Goal: Task Accomplishment & Management: Manage account settings

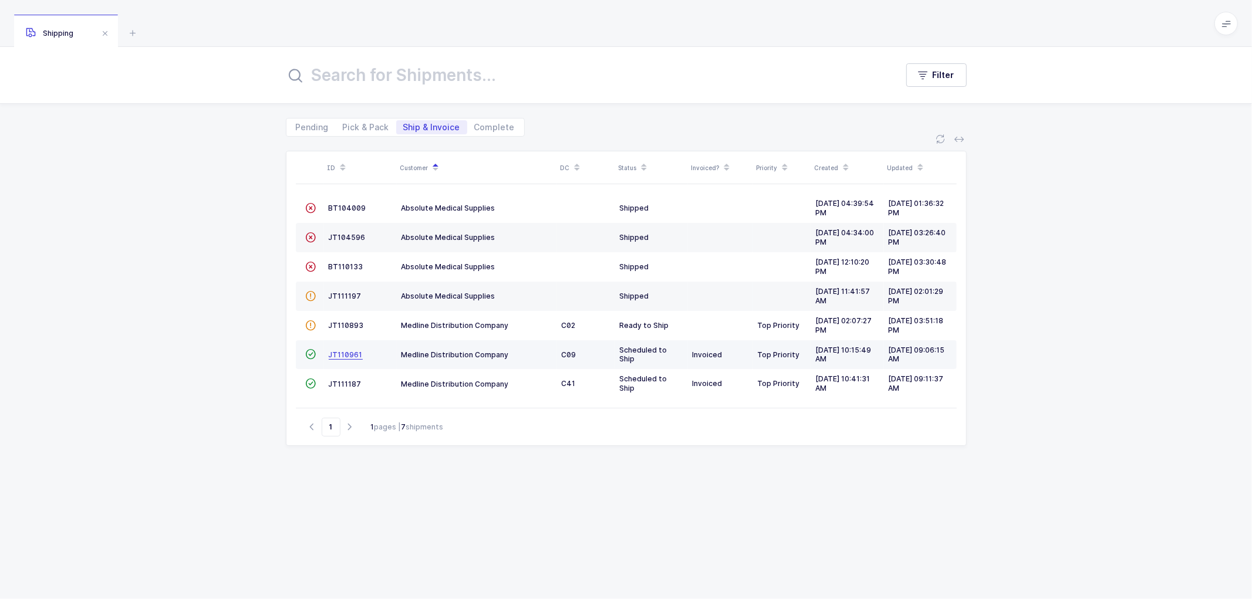
click at [350, 359] on span "JT110961" at bounding box center [346, 354] width 34 height 9
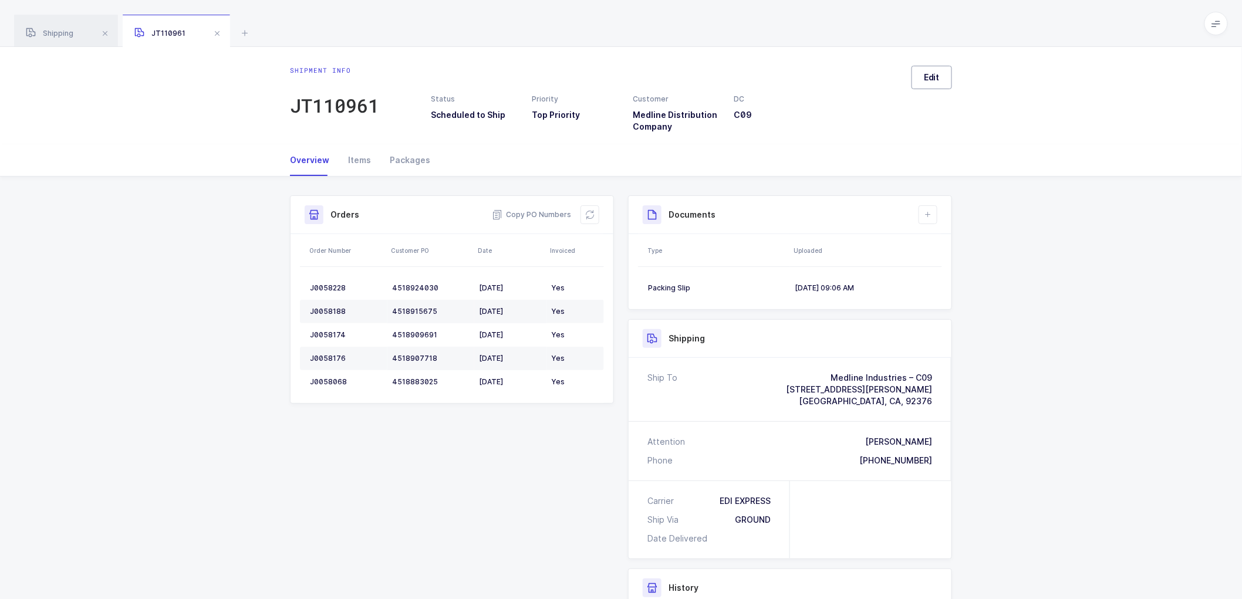
click at [929, 72] on span "Edit" at bounding box center [932, 78] width 16 height 12
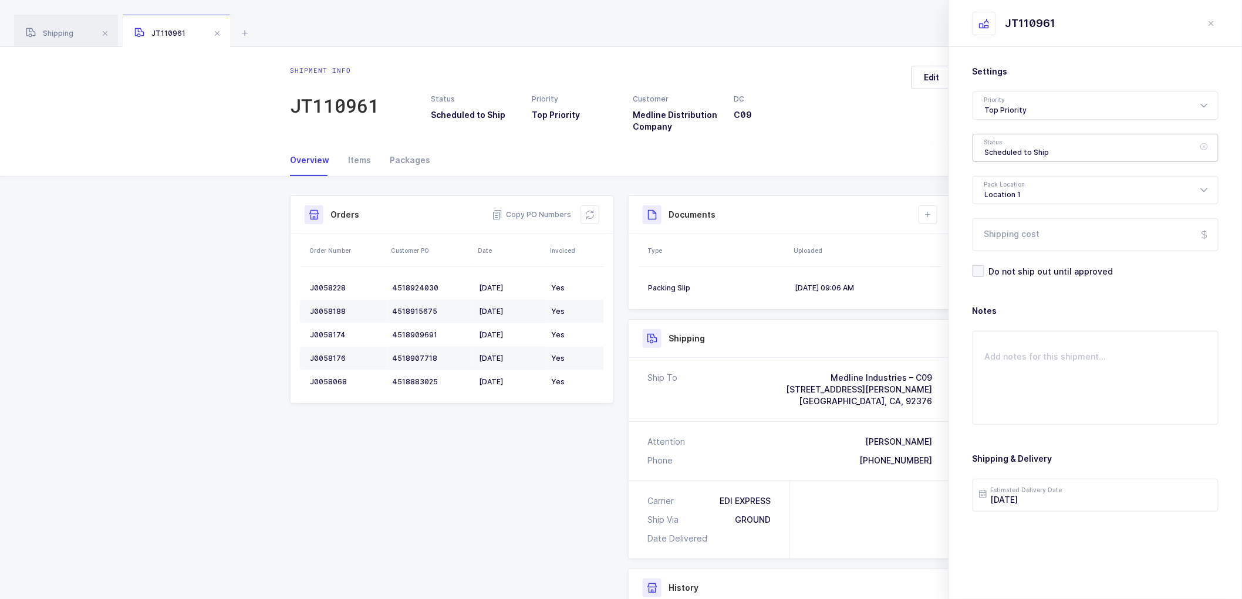
click at [1025, 149] on div "Scheduled to Ship" at bounding box center [1096, 148] width 246 height 28
drag, startPoint x: 990, startPoint y: 232, endPoint x: 997, endPoint y: 238, distance: 9.1
click at [990, 233] on span "Shipped" at bounding box center [1001, 238] width 33 height 10
type input "Shipped"
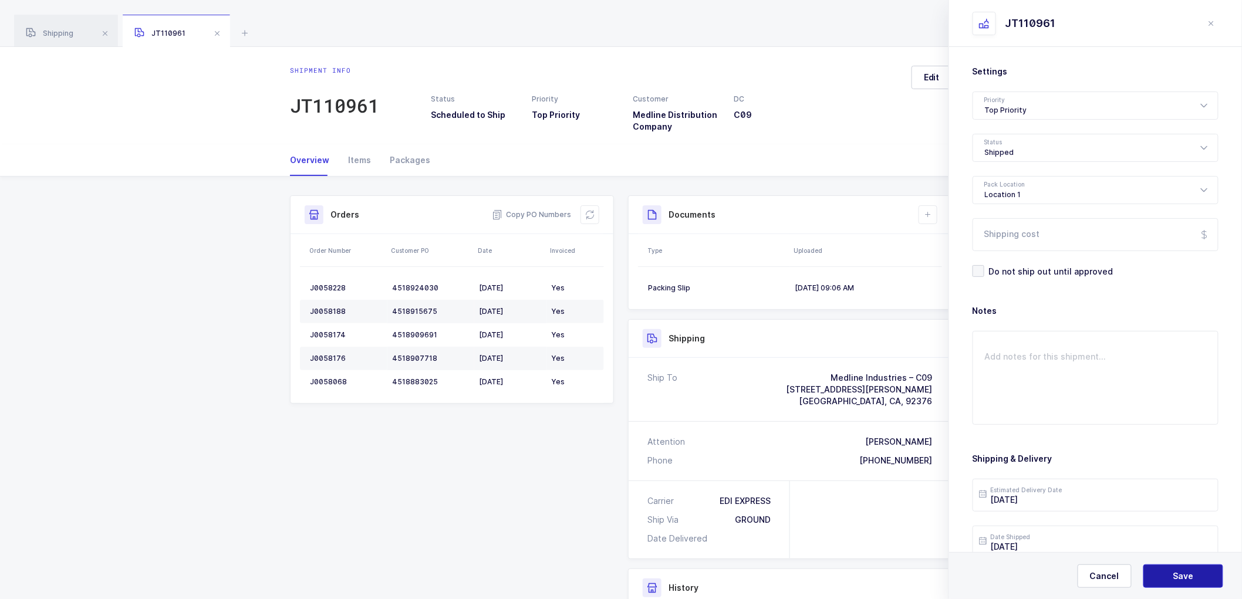
click at [1176, 571] on span "Save" at bounding box center [1184, 577] width 21 height 12
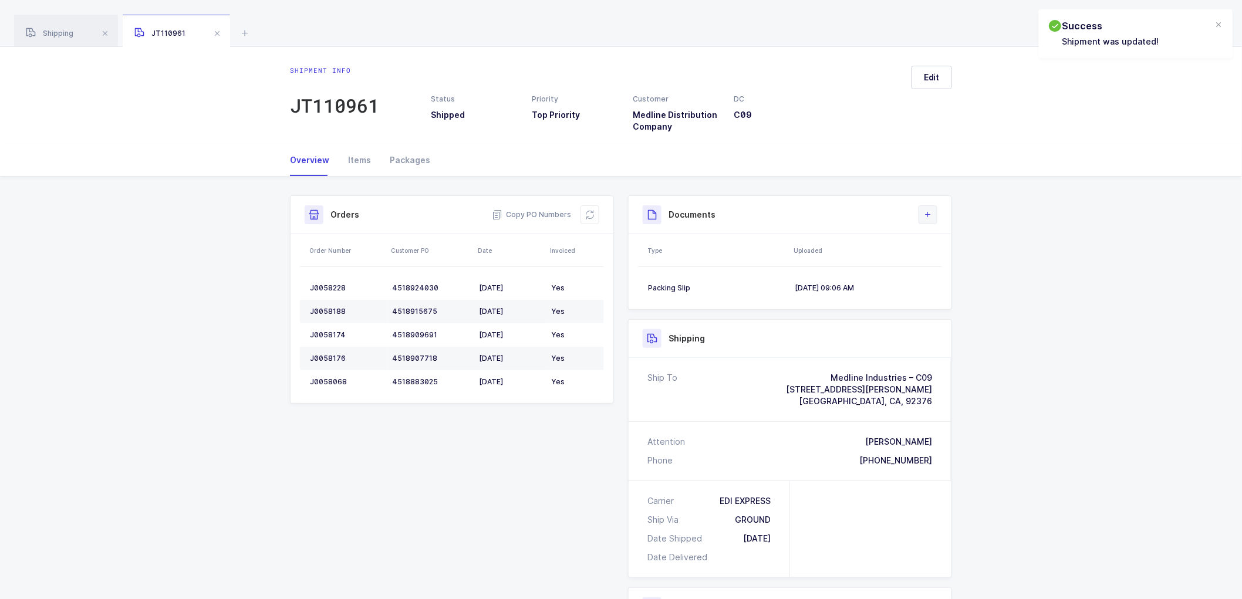
drag, startPoint x: 925, startPoint y: 212, endPoint x: 994, endPoint y: 282, distance: 98.8
click at [925, 212] on icon at bounding box center [928, 214] width 9 height 9
click at [964, 265] on li "Upload Document" at bounding box center [967, 267] width 87 height 19
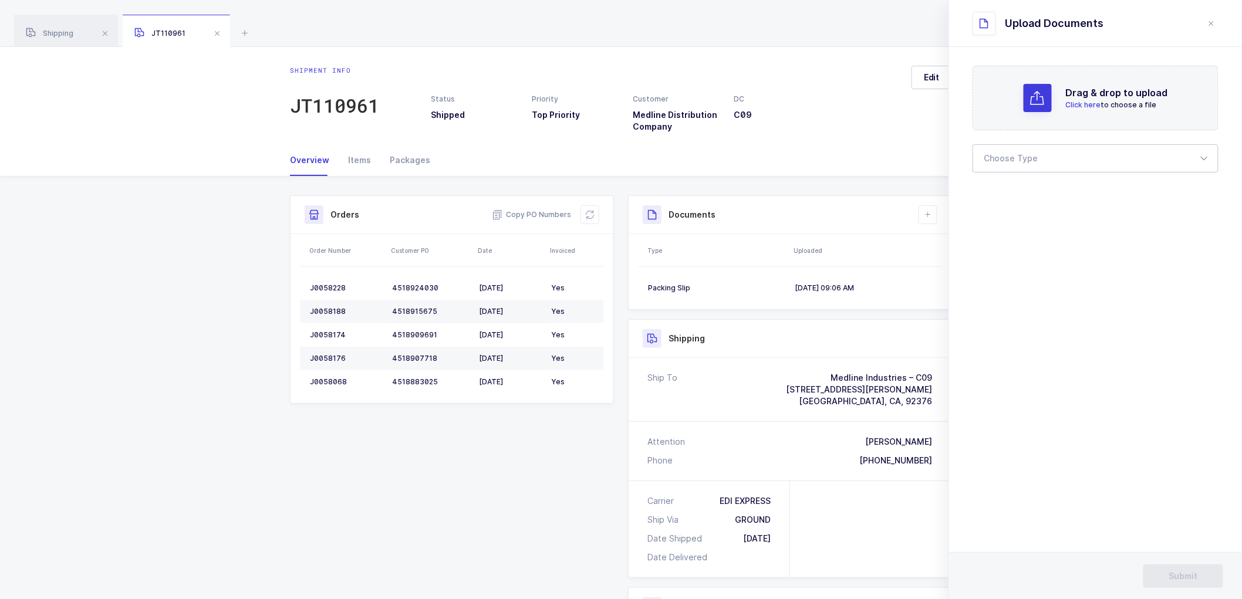
click at [1026, 155] on div at bounding box center [1096, 158] width 246 height 28
click at [1023, 197] on span "Bill of Lading" at bounding box center [1011, 195] width 53 height 10
type input "Bill of Lading"
click at [1184, 573] on span "Submit" at bounding box center [1183, 577] width 29 height 12
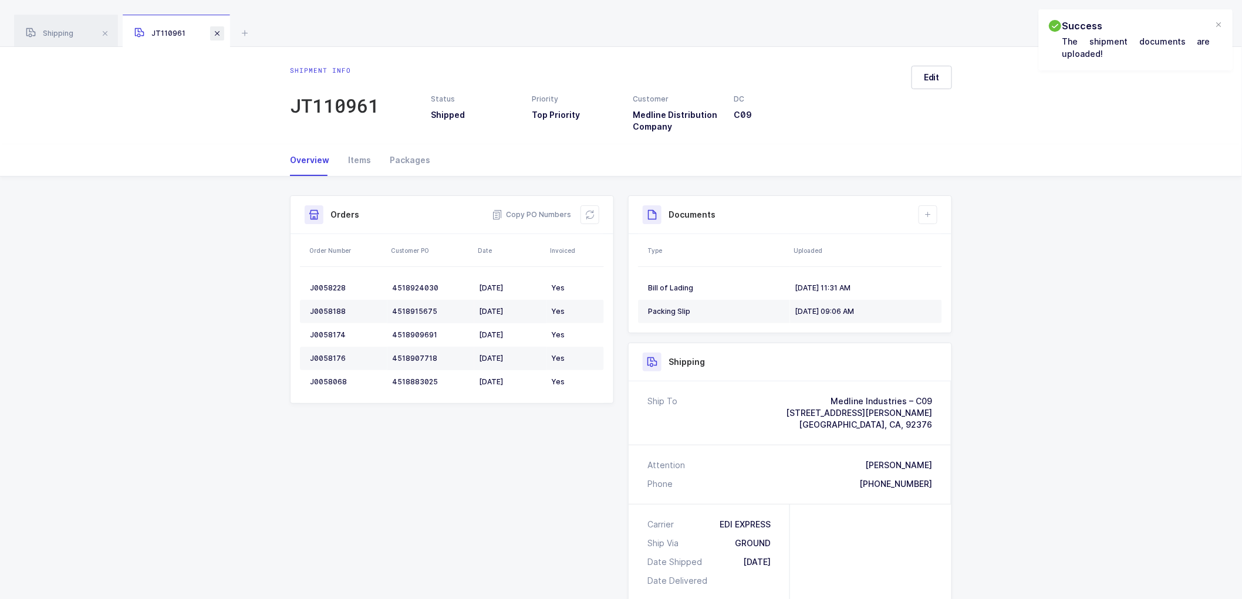
click at [221, 32] on span at bounding box center [217, 33] width 14 height 14
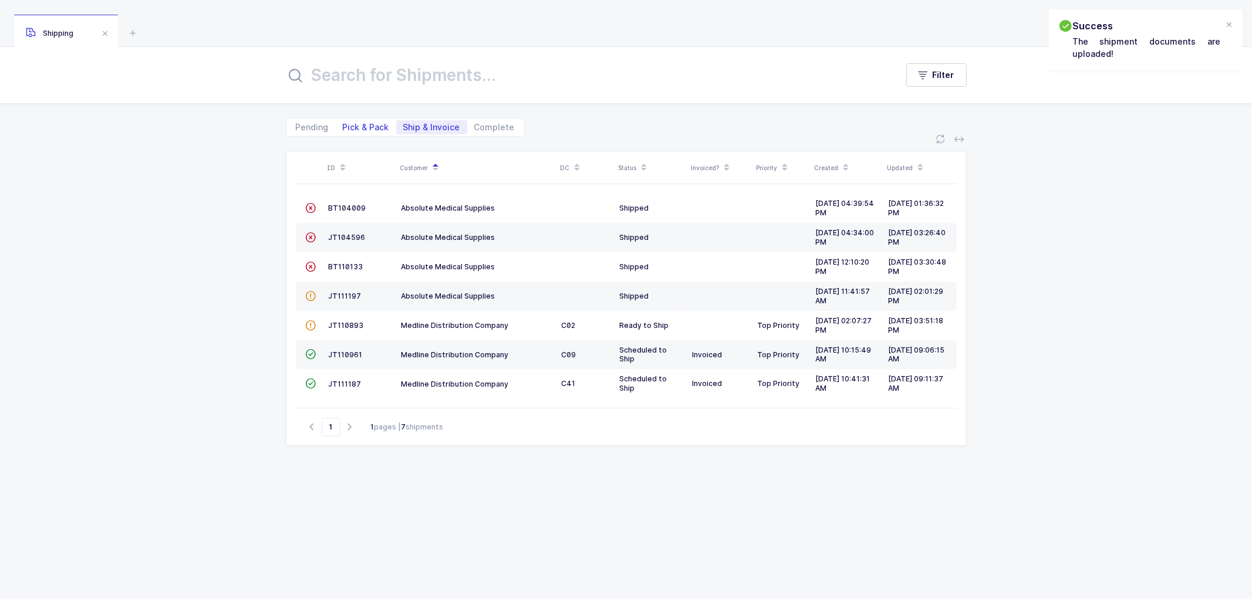
click at [369, 126] on span "Pick & Pack" at bounding box center [366, 127] width 46 height 8
click at [343, 126] on input "Pick & Pack" at bounding box center [340, 124] width 8 height 8
radio input "true"
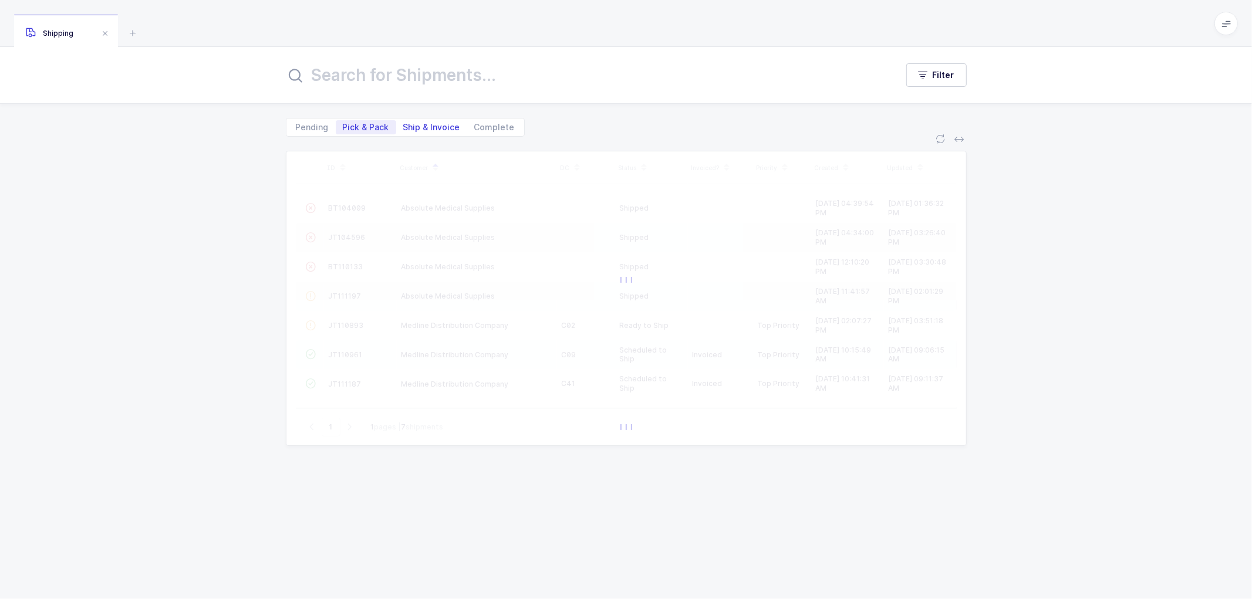
click at [431, 125] on span "Ship & Invoice" at bounding box center [431, 127] width 57 height 8
click at [404, 125] on input "Ship & Invoice" at bounding box center [400, 124] width 8 height 8
radio input "true"
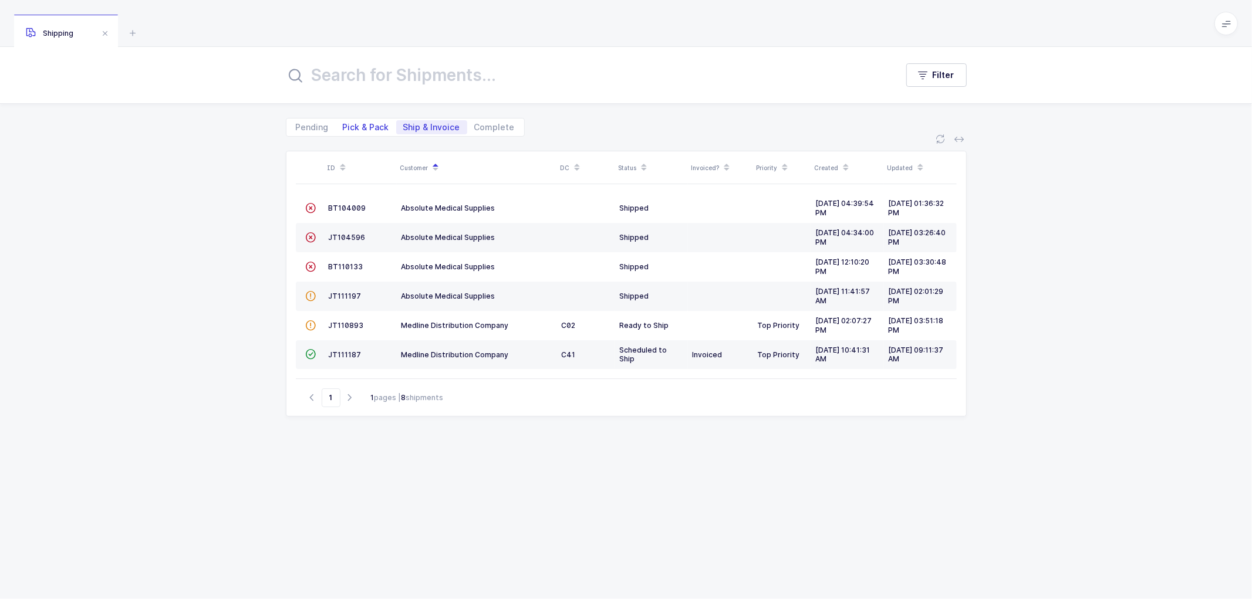
click at [360, 124] on span "Pick & Pack" at bounding box center [366, 127] width 46 height 8
click at [343, 124] on input "Pick & Pack" at bounding box center [340, 124] width 8 height 8
radio input "true"
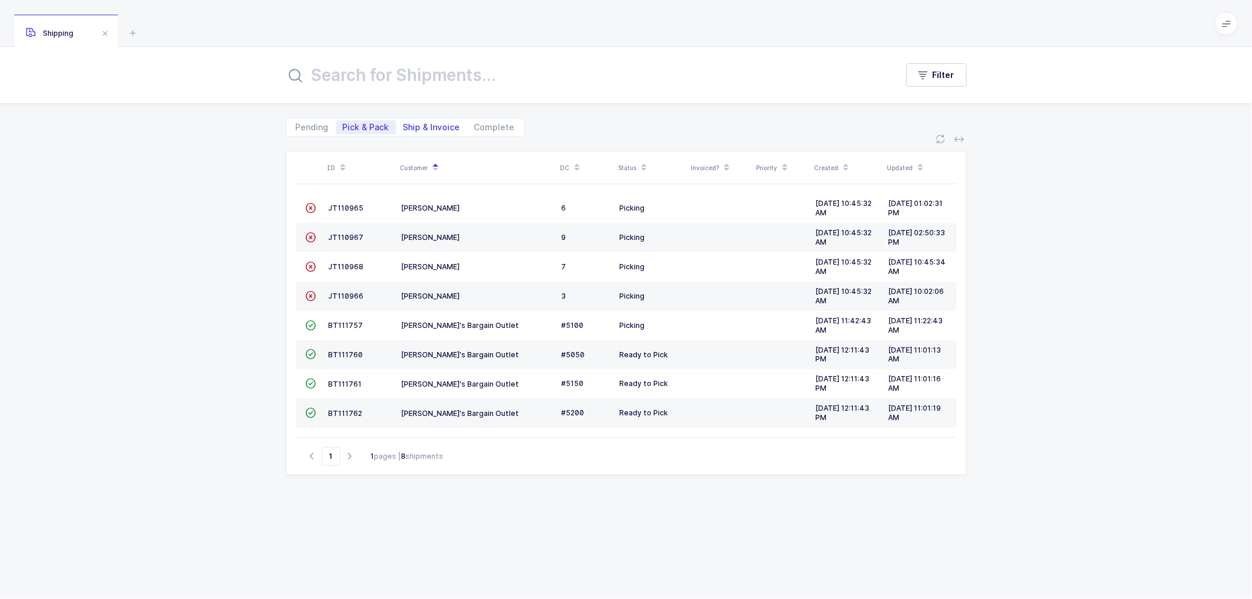
click at [431, 120] on span "Ship & Invoice" at bounding box center [431, 127] width 71 height 14
click at [404, 120] on input "Ship & Invoice" at bounding box center [400, 124] width 8 height 8
radio input "true"
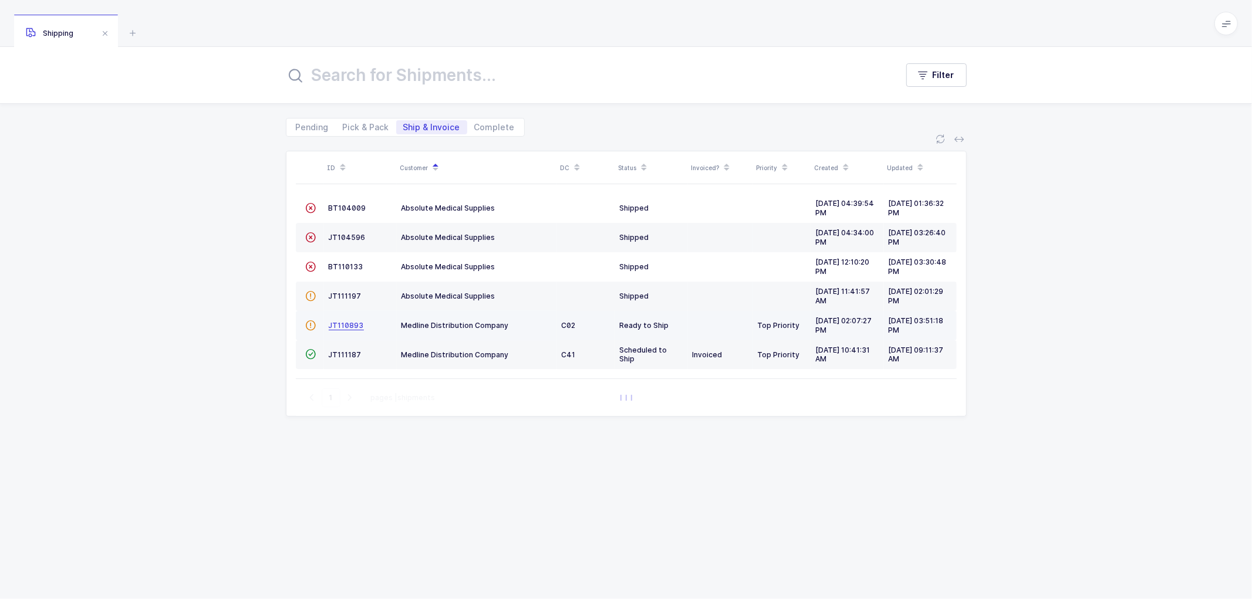
click at [348, 323] on span "JT110893" at bounding box center [346, 325] width 35 height 9
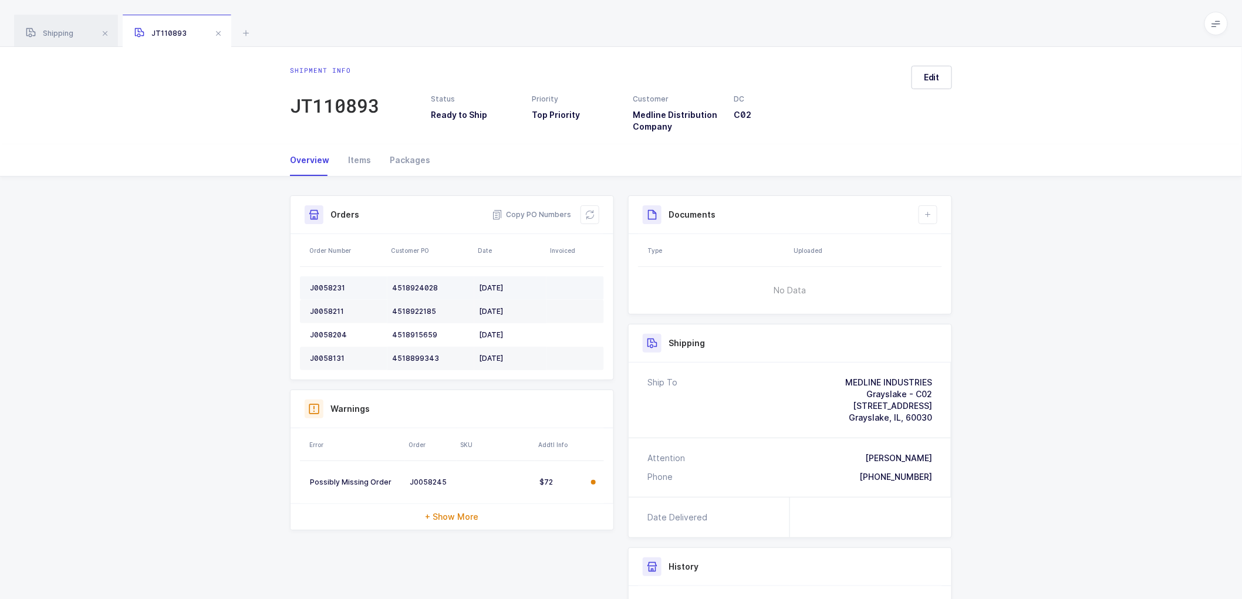
click at [324, 284] on div "J0058231" at bounding box center [346, 288] width 73 height 9
click at [326, 284] on div "J0058231" at bounding box center [346, 288] width 73 height 9
copy div "J0058231"
drag, startPoint x: 42, startPoint y: 26, endPoint x: 78, endPoint y: 33, distance: 37.1
click at [43, 26] on div "Shipping" at bounding box center [66, 31] width 104 height 33
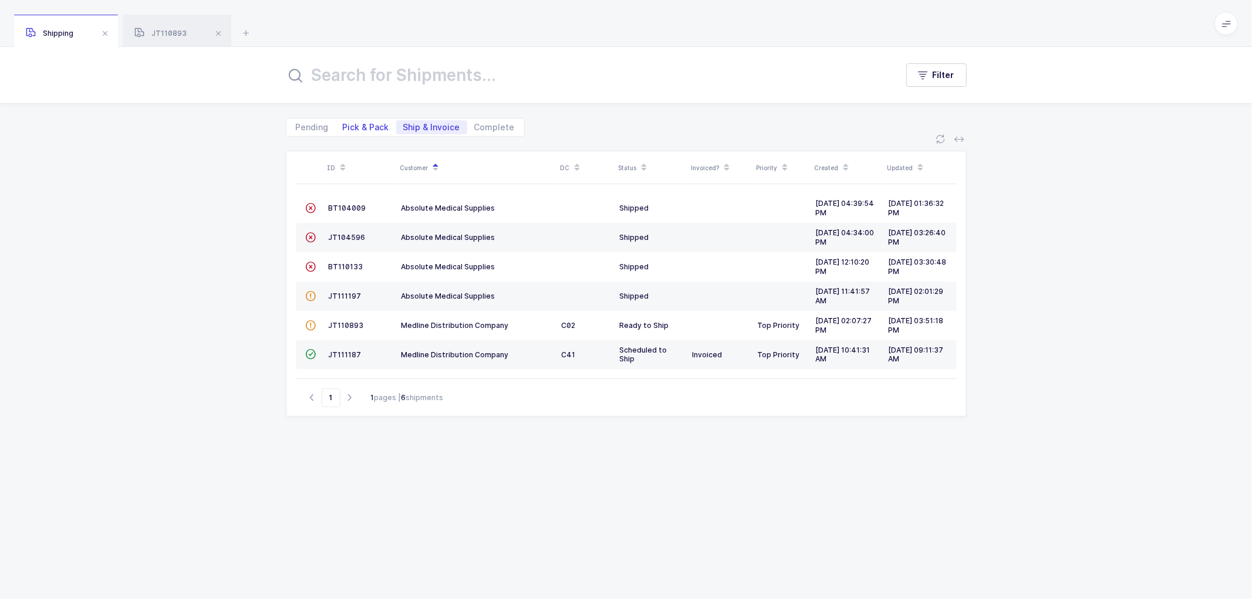
click at [353, 129] on span "Pick & Pack" at bounding box center [366, 127] width 46 height 8
click at [343, 128] on input "Pick & Pack" at bounding box center [340, 124] width 8 height 8
radio input "true"
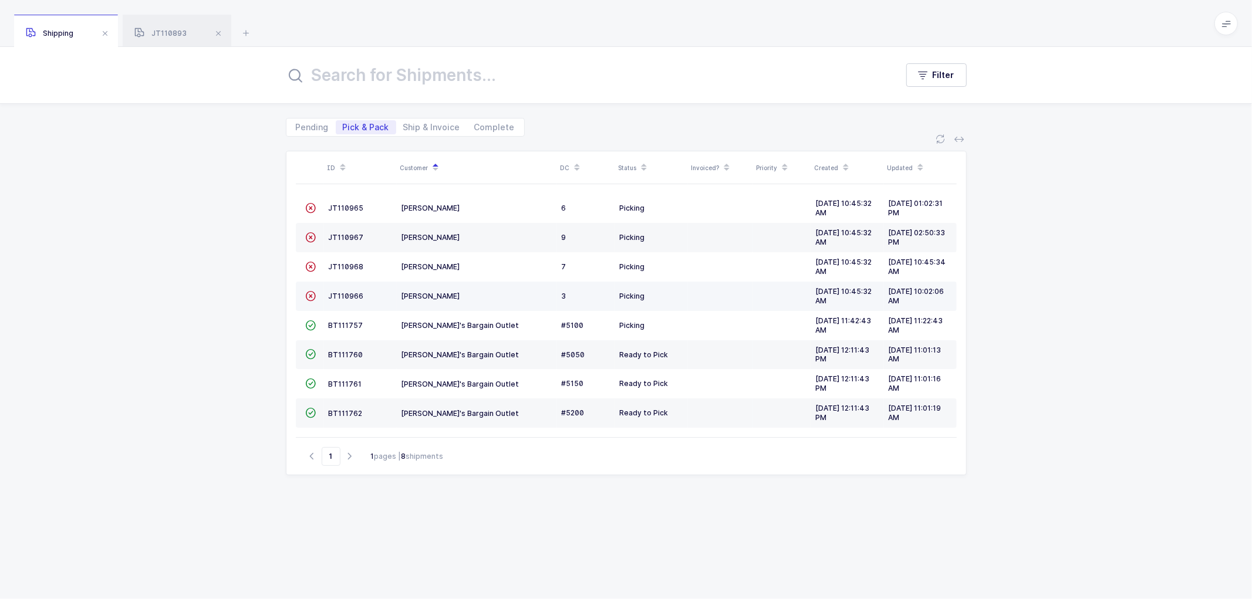
drag, startPoint x: 1041, startPoint y: 351, endPoint x: 949, endPoint y: 295, distance: 107.7
click at [1042, 350] on div "ID Customer DC Status Invoiced? Priority Created Updated  JT110965 [PERSON_NAM…" at bounding box center [626, 368] width 1252 height 463
click at [419, 127] on span "Ship & Invoice" at bounding box center [431, 127] width 57 height 8
click at [404, 127] on input "Ship & Invoice" at bounding box center [400, 124] width 8 height 8
radio input "true"
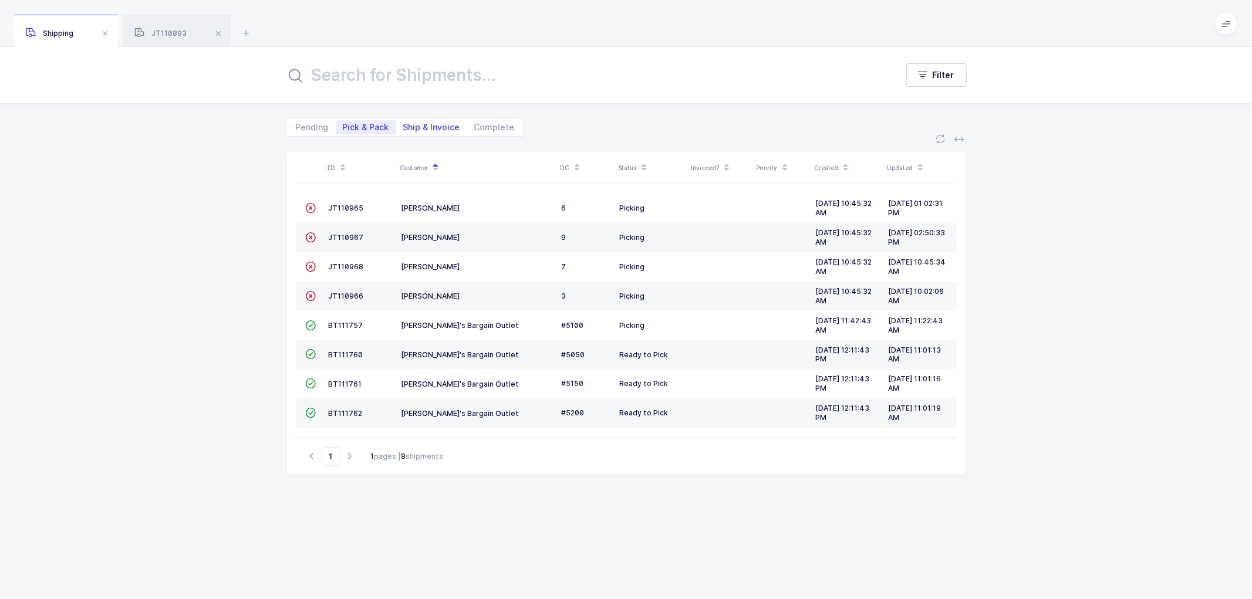
radio input "false"
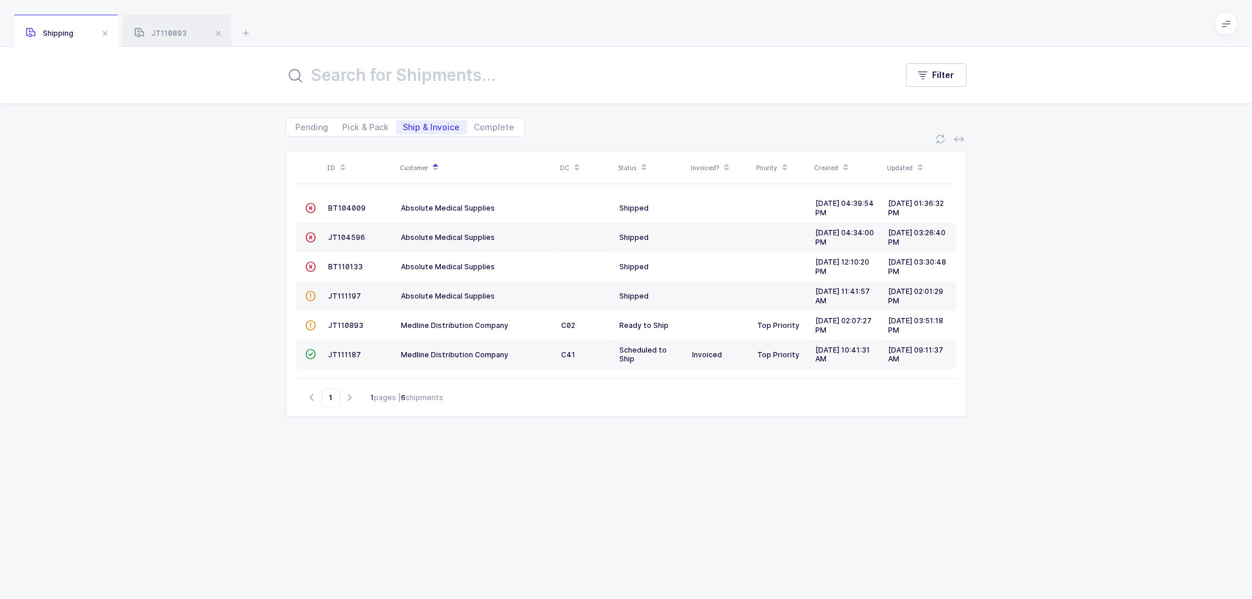
click at [504, 441] on div "ID Customer DC Status Invoiced? Priority Created Updated  BT104009 Absolute Me…" at bounding box center [626, 361] width 681 height 420
click at [194, 298] on div "ID Customer DC Status Invoiced? Priority Created Updated  BT104009 Absolute Me…" at bounding box center [626, 368] width 1252 height 463
